Goal: Information Seeking & Learning: Understand process/instructions

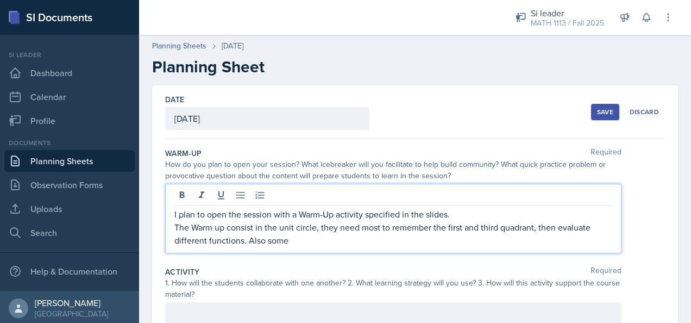
scroll to position [68, 0]
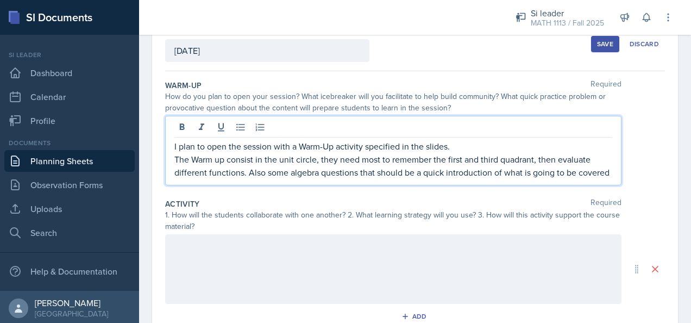
drag, startPoint x: 253, startPoint y: 187, endPoint x: 311, endPoint y: 178, distance: 58.8
click at [311, 178] on p "The Warm up consist in the unit circle, they need most to remember the first an…" at bounding box center [393, 166] width 438 height 26
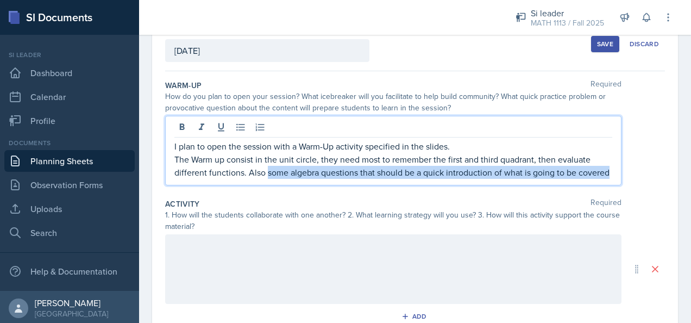
drag, startPoint x: 214, startPoint y: 186, endPoint x: 267, endPoint y: 169, distance: 56.6
click at [267, 169] on p "The Warm up consist in the unit circle, they need most to remember the first an…" at bounding box center [393, 166] width 438 height 26
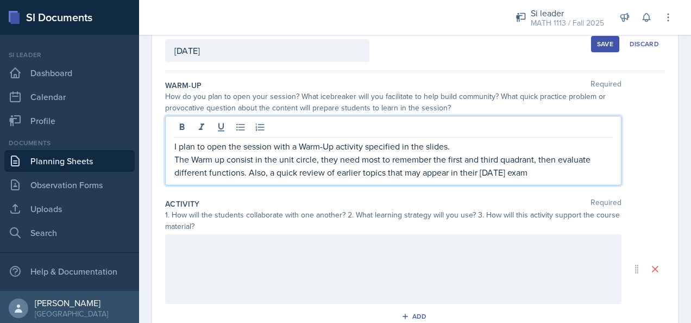
drag, startPoint x: 548, startPoint y: 172, endPoint x: 277, endPoint y: 184, distance: 270.9
click at [277, 184] on div "I plan to open the session with a Warm-Up activity specified in the slides. The…" at bounding box center [393, 151] width 457 height 70
click at [268, 174] on p "The Warm up consist in the unit circle, they need most to remember the first an…" at bounding box center [393, 166] width 438 height 26
click at [250, 262] on div at bounding box center [393, 269] width 457 height 70
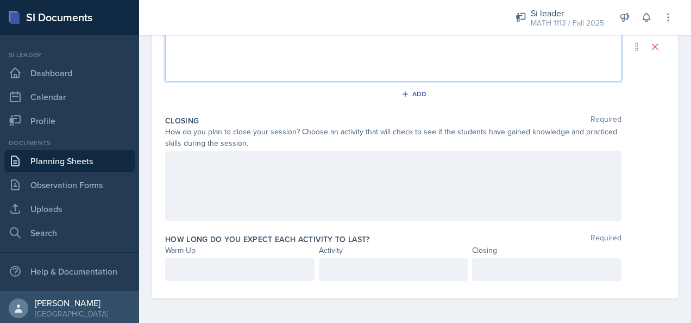
scroll to position [182, 0]
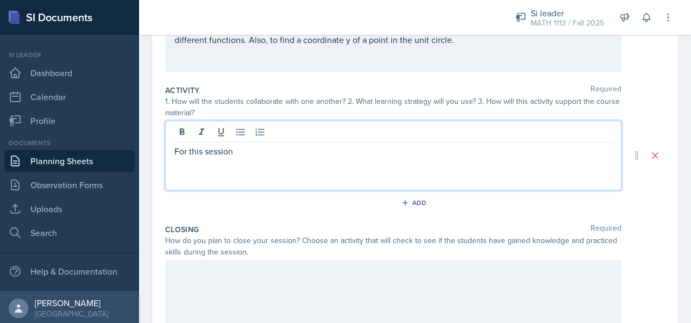
click at [278, 272] on div at bounding box center [393, 295] width 457 height 70
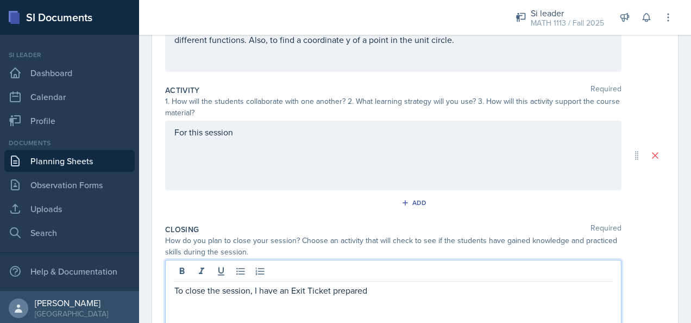
click at [380, 288] on p "To close the session, I have an Exit Ticket prepared" at bounding box center [393, 290] width 438 height 13
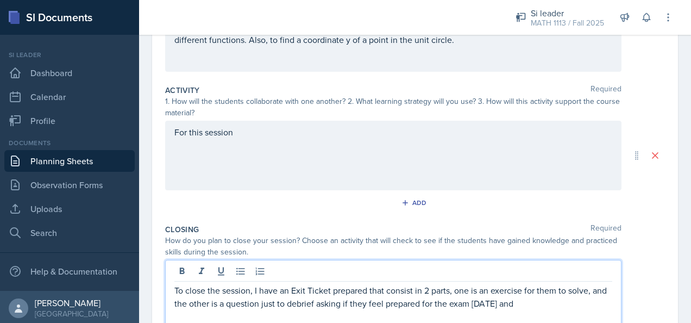
click at [572, 304] on p "To close the session, I have an Exit Ticket prepared that consist in 2 parts, o…" at bounding box center [393, 297] width 438 height 26
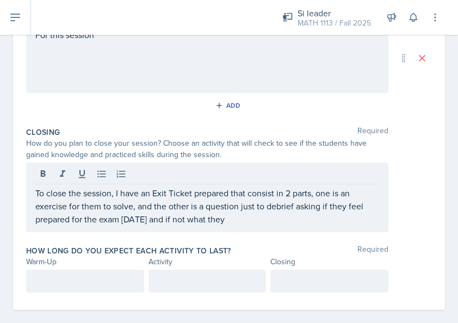
scroll to position [302, 0]
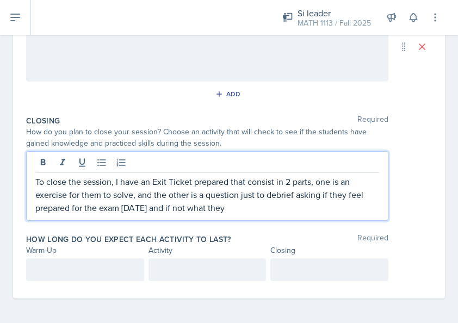
drag, startPoint x: 259, startPoint y: 208, endPoint x: -2, endPoint y: 177, distance: 262.7
click at [0, 177] on html "SI Documents Si leader Dashboard Calendar Profile Documents Planning Sheets Obs…" at bounding box center [229, 161] width 458 height 323
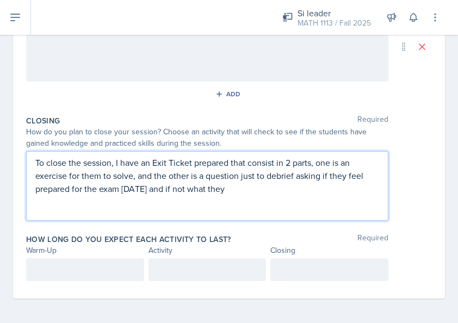
scroll to position [283, 0]
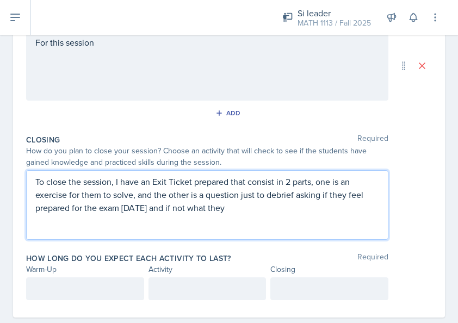
copy p "To close the session, I have an Exit Ticket prepared that consist in 2 parts, o…"
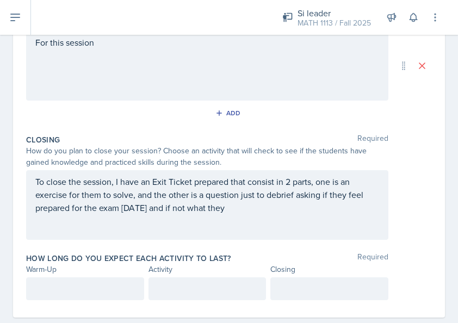
scroll to position [302, 0]
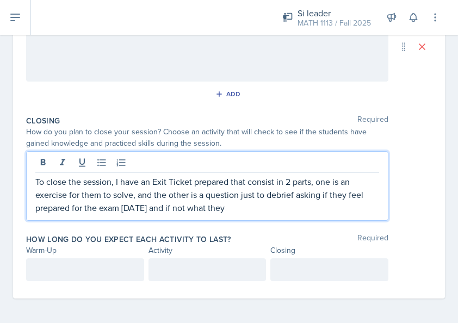
click at [279, 198] on p "To close the session, I have an Exit Ticket prepared that consist in 2 parts, o…" at bounding box center [207, 194] width 344 height 39
drag, startPoint x: 264, startPoint y: 210, endPoint x: 312, endPoint y: 182, distance: 55.3
click at [312, 182] on p "To close the session, I have an Exit Ticket prepared that consist in 2 parts, o…" at bounding box center [207, 194] width 344 height 39
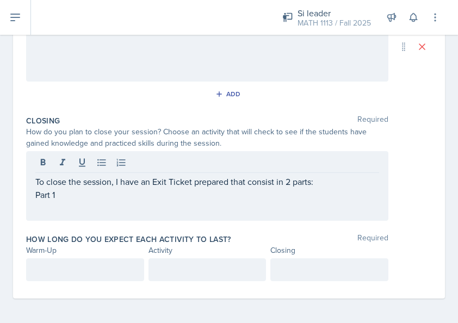
click at [58, 192] on p "Part 1" at bounding box center [207, 194] width 344 height 13
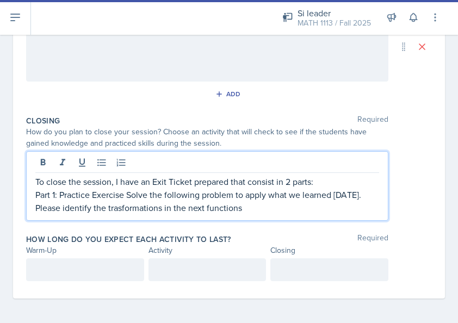
click at [253, 207] on p "Please identify the trasformations in the next functions" at bounding box center [207, 207] width 344 height 13
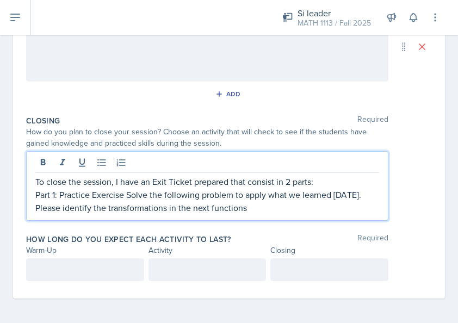
click at [249, 209] on p "Please identify the transformations in the next functions" at bounding box center [207, 207] width 344 height 13
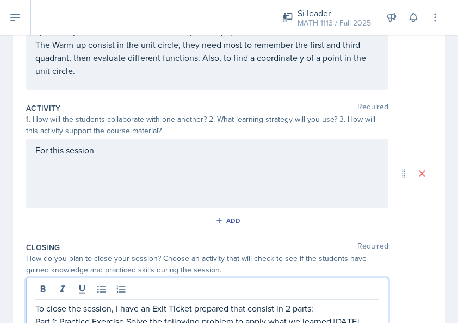
scroll to position [139, 0]
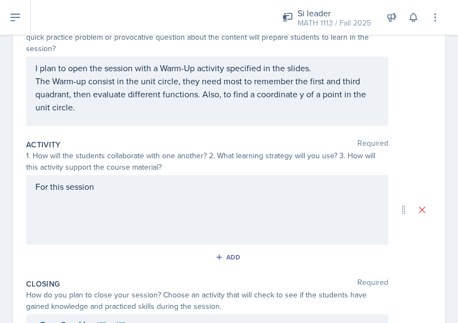
click at [139, 195] on div "For this session" at bounding box center [207, 210] width 362 height 70
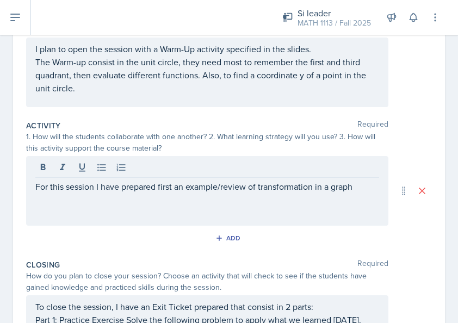
scroll to position [307, 0]
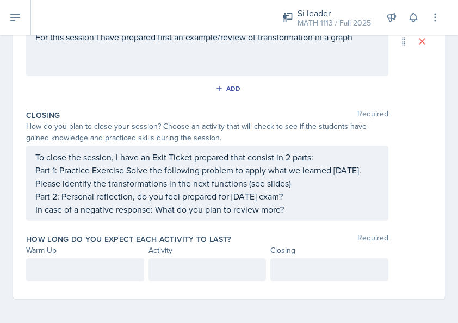
click at [102, 269] on p at bounding box center [84, 269] width 99 height 13
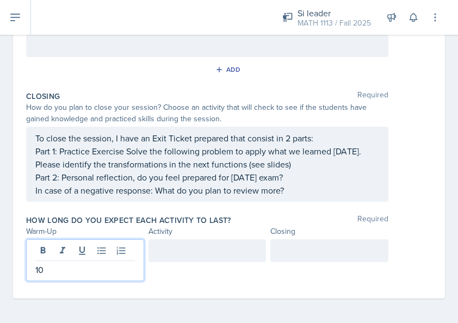
click at [190, 254] on div at bounding box center [207, 250] width 118 height 23
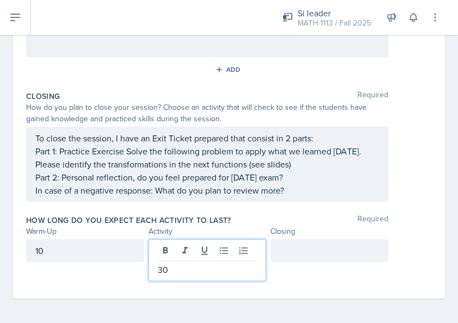
click at [310, 253] on div at bounding box center [329, 250] width 118 height 23
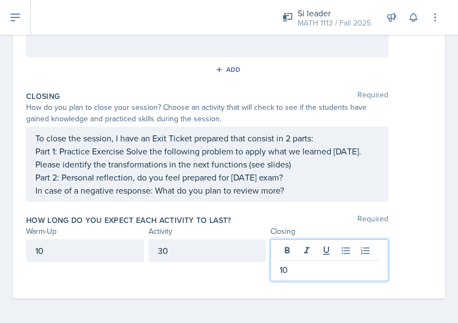
click at [400, 220] on div "How long do you expect each activity to last? Required" at bounding box center [229, 220] width 406 height 11
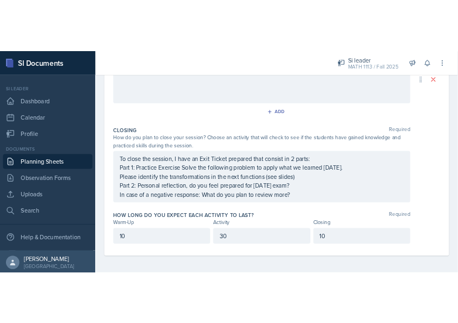
scroll to position [307, 0]
